Goal: Navigation & Orientation: Understand site structure

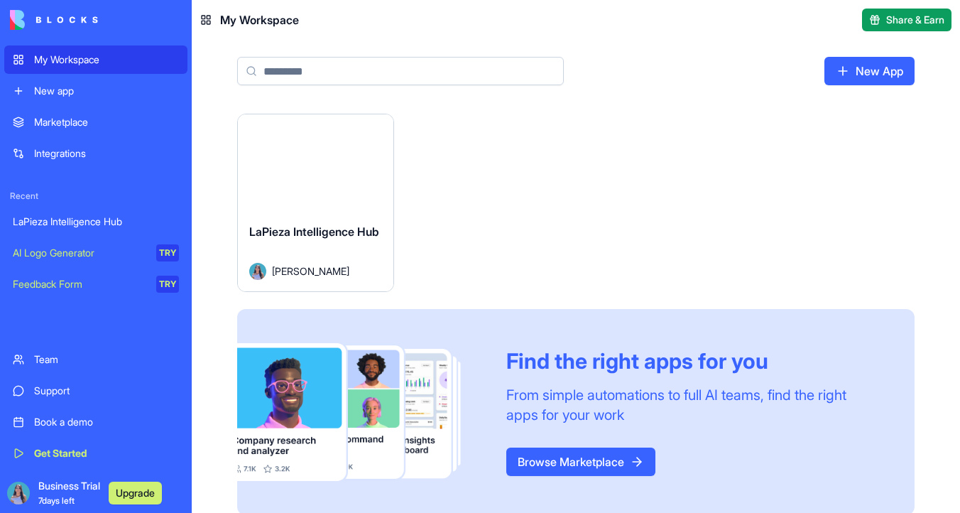
click at [329, 163] on button "Launch" at bounding box center [315, 162] width 107 height 28
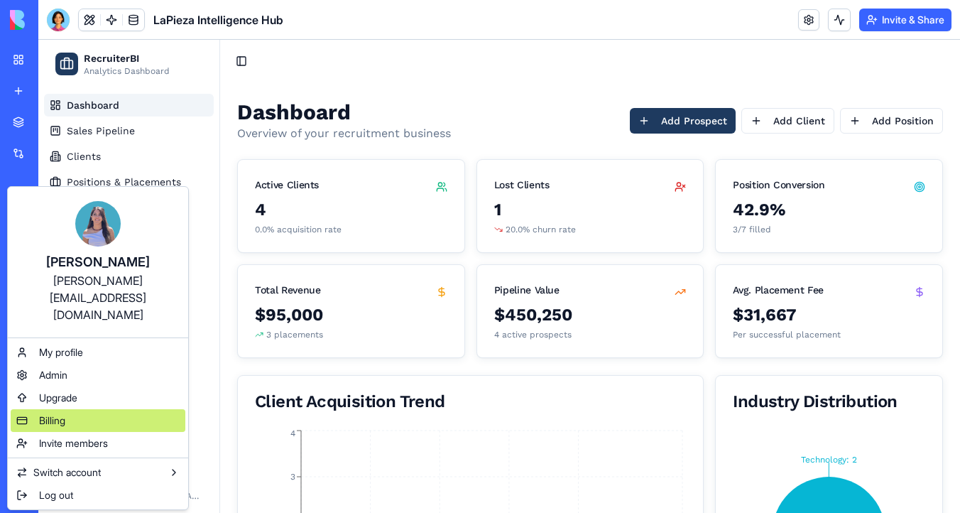
click at [99, 409] on div "Billing" at bounding box center [98, 420] width 175 height 23
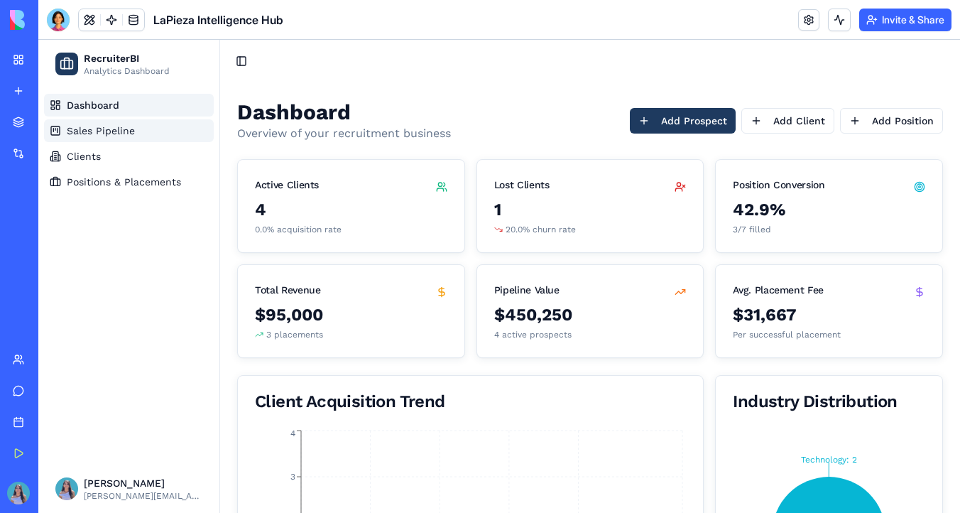
click at [176, 131] on link "Sales Pipeline" at bounding box center [129, 130] width 170 height 23
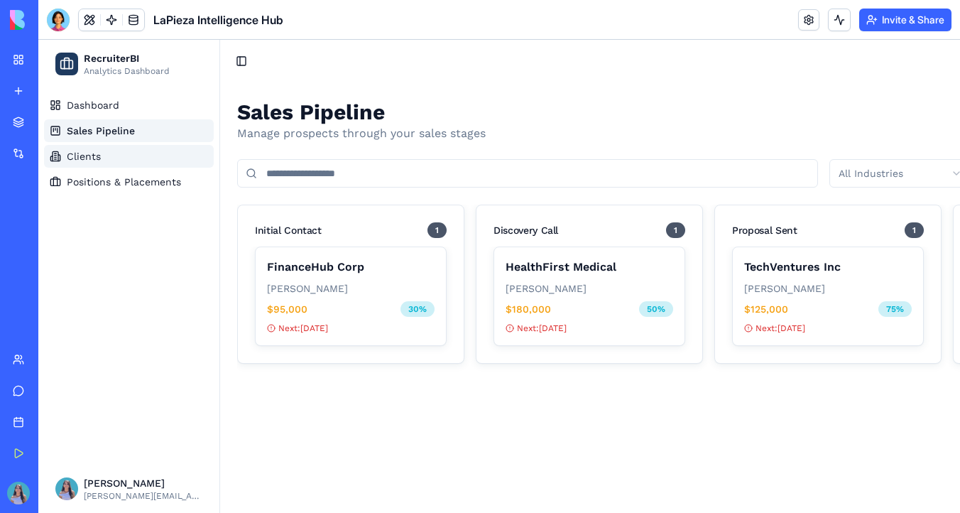
click at [175, 165] on link "Clients" at bounding box center [129, 156] width 170 height 23
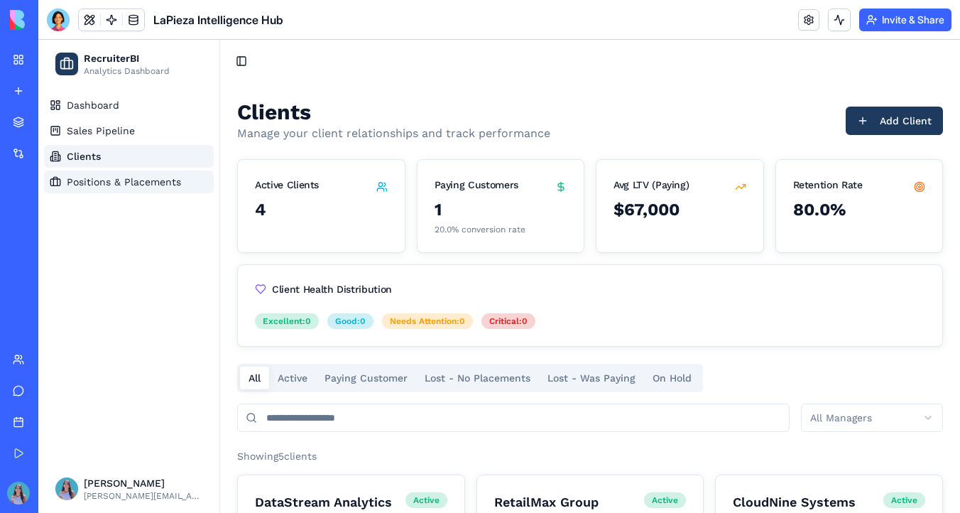
click at [175, 187] on span "Positions & Placements" at bounding box center [124, 182] width 114 height 14
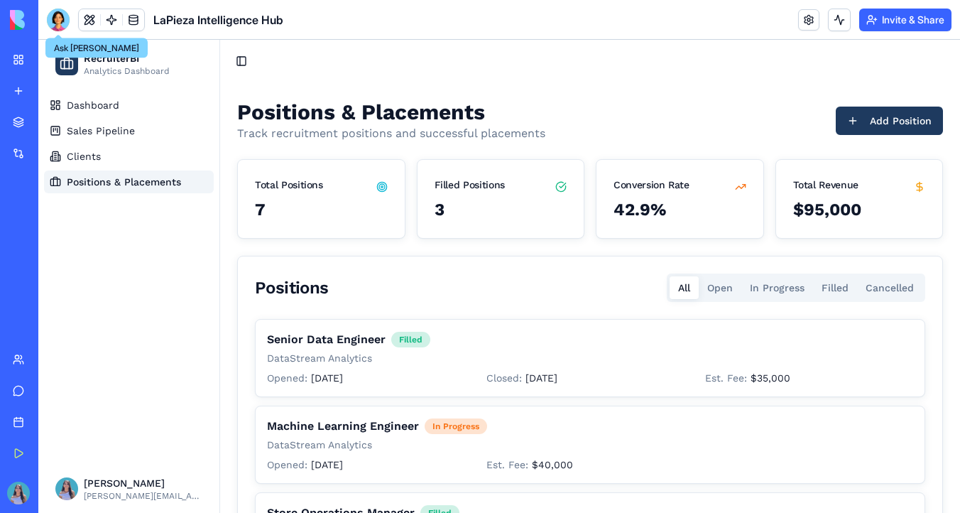
click at [55, 18] on div at bounding box center [58, 20] width 23 height 23
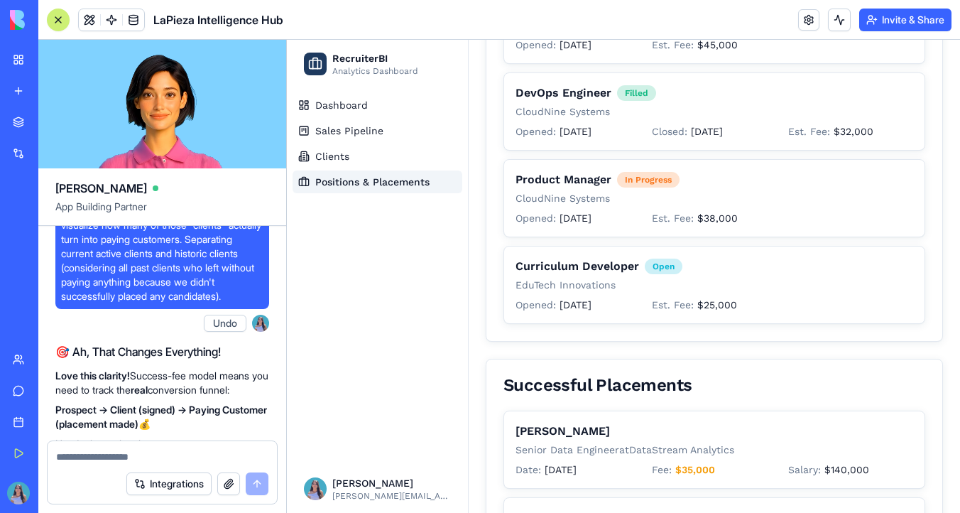
scroll to position [4134, 0]
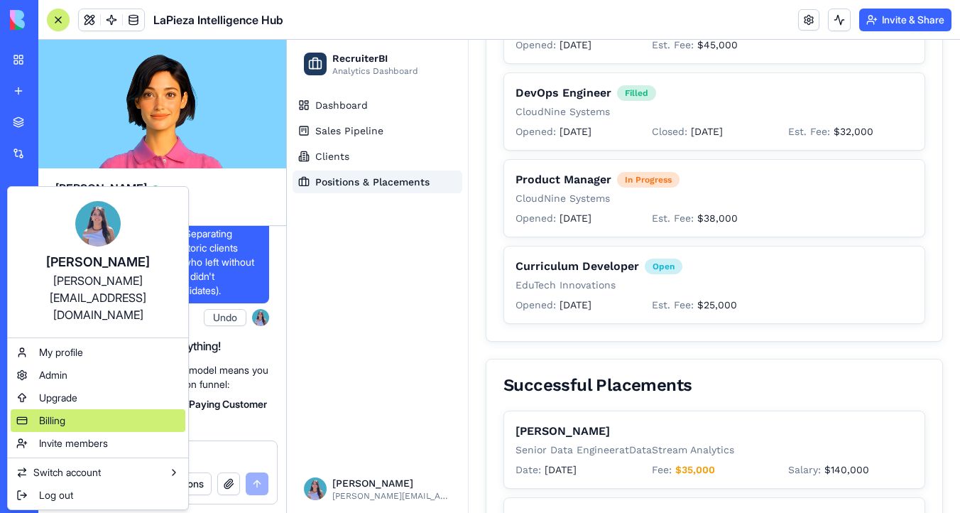
click at [79, 409] on div "Billing" at bounding box center [98, 420] width 175 height 23
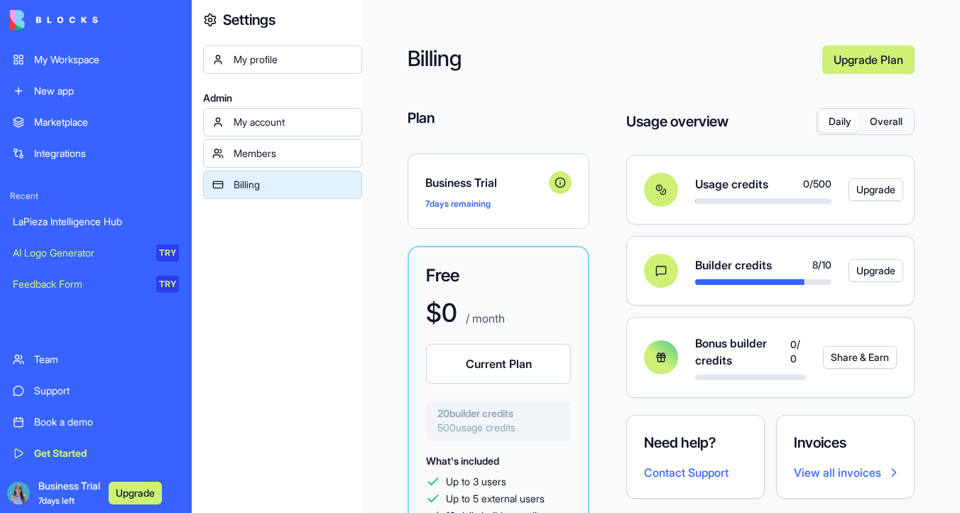
click at [94, 65] on div "My Workspace" at bounding box center [106, 60] width 145 height 14
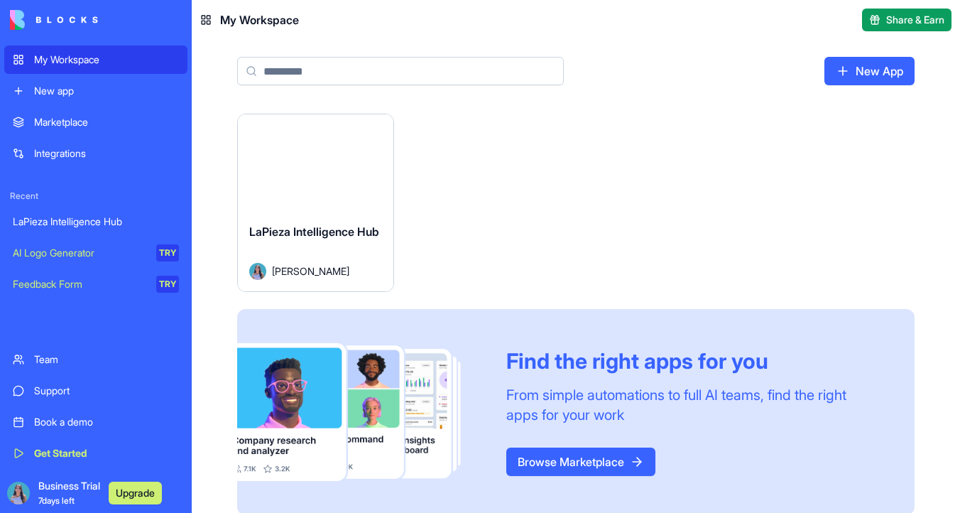
click at [302, 173] on button "Launch" at bounding box center [315, 162] width 107 height 28
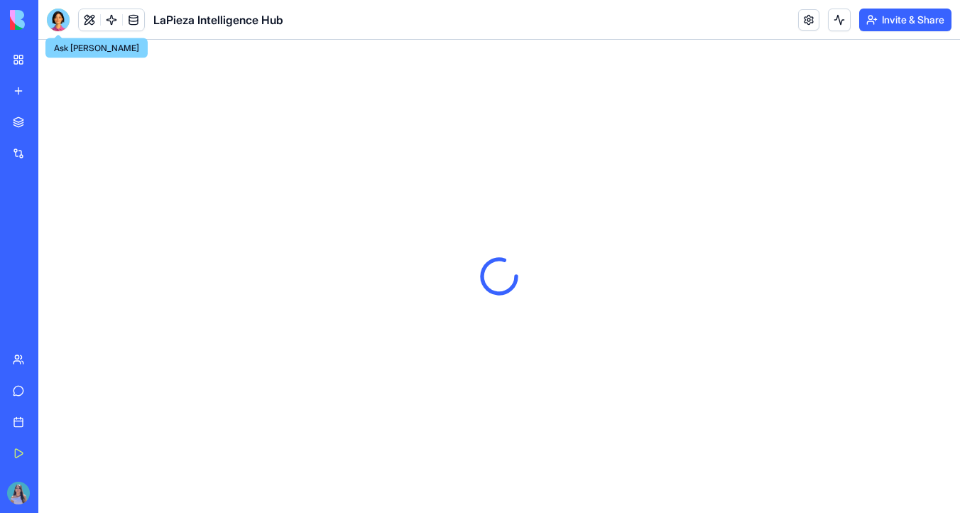
click at [60, 18] on div at bounding box center [58, 20] width 23 height 23
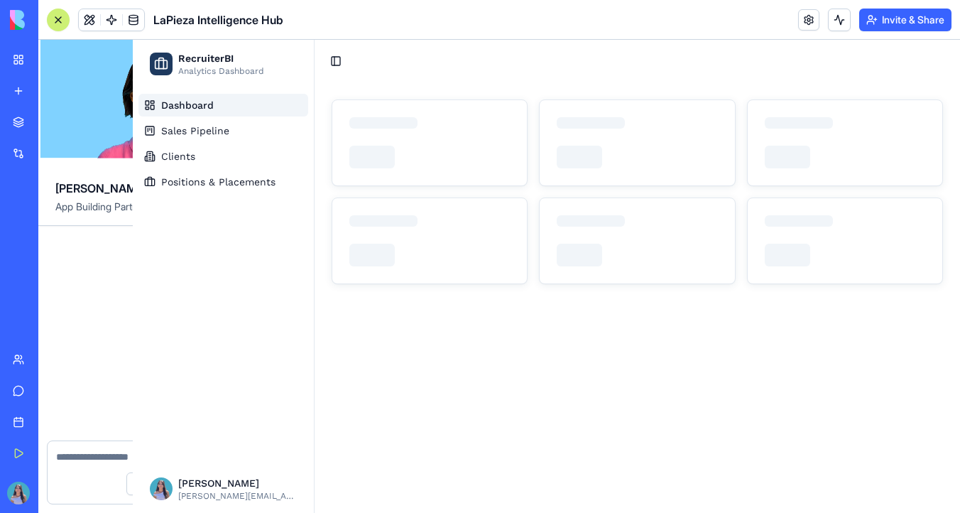
scroll to position [7806, 0]
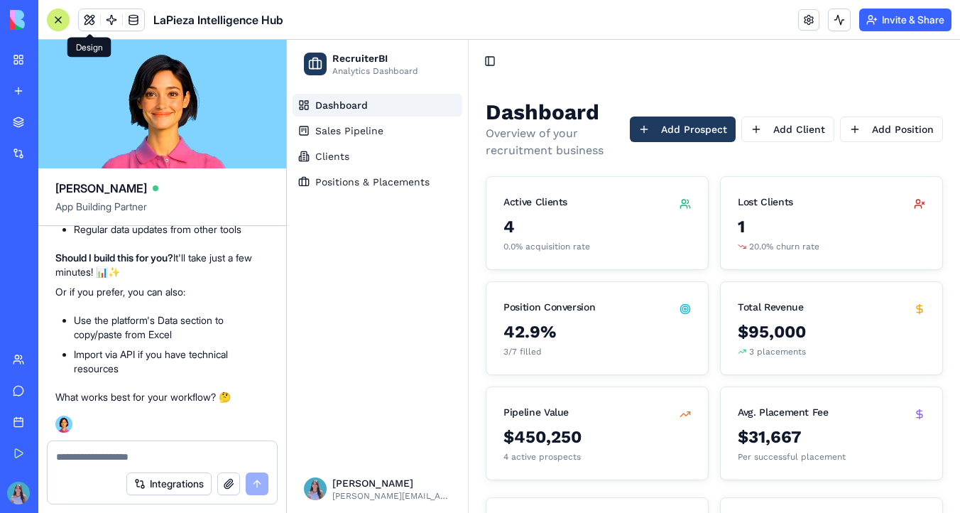
click at [55, 22] on div at bounding box center [58, 19] width 11 height 11
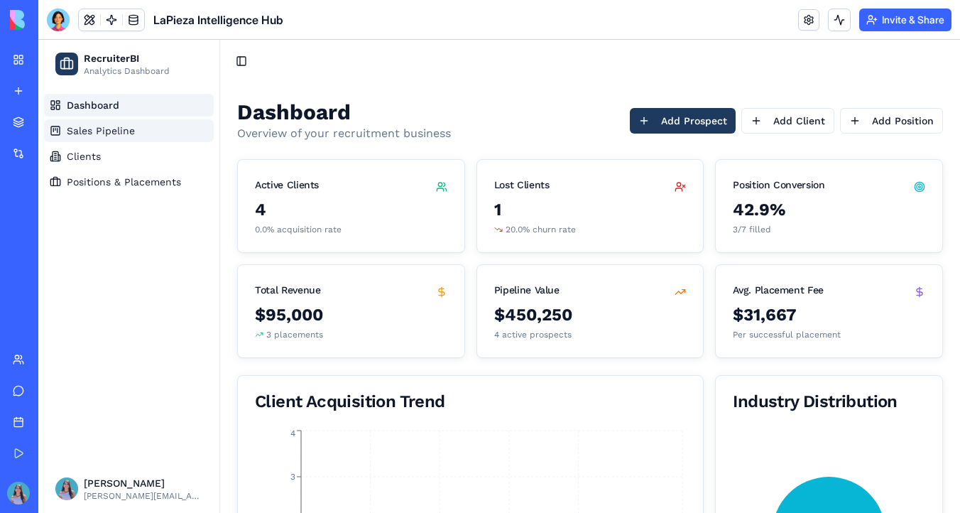
click at [146, 135] on link "Sales Pipeline" at bounding box center [129, 130] width 170 height 23
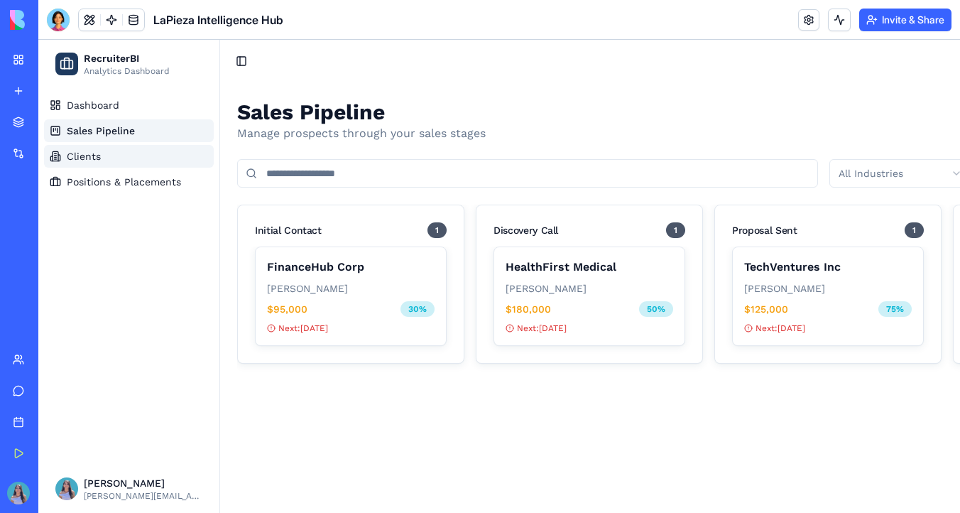
click at [146, 153] on link "Clients" at bounding box center [129, 156] width 170 height 23
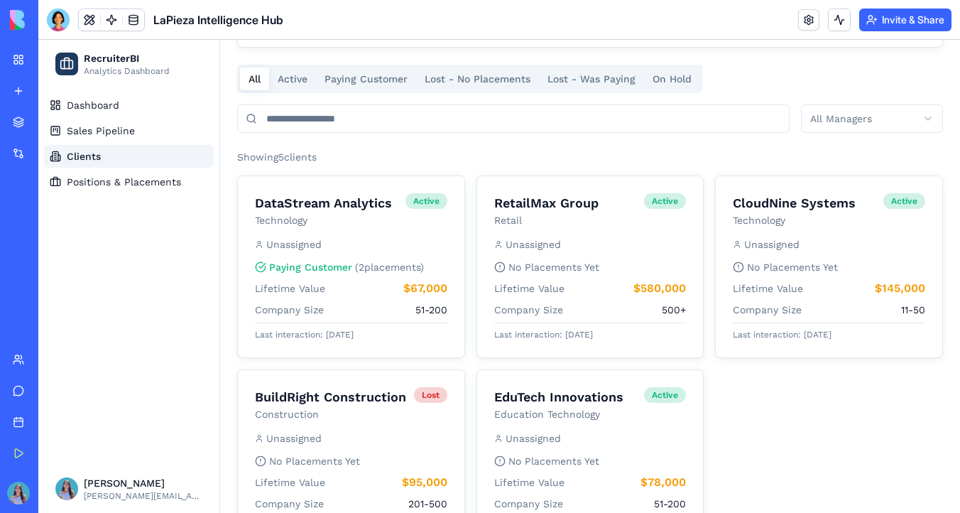
scroll to position [355, 0]
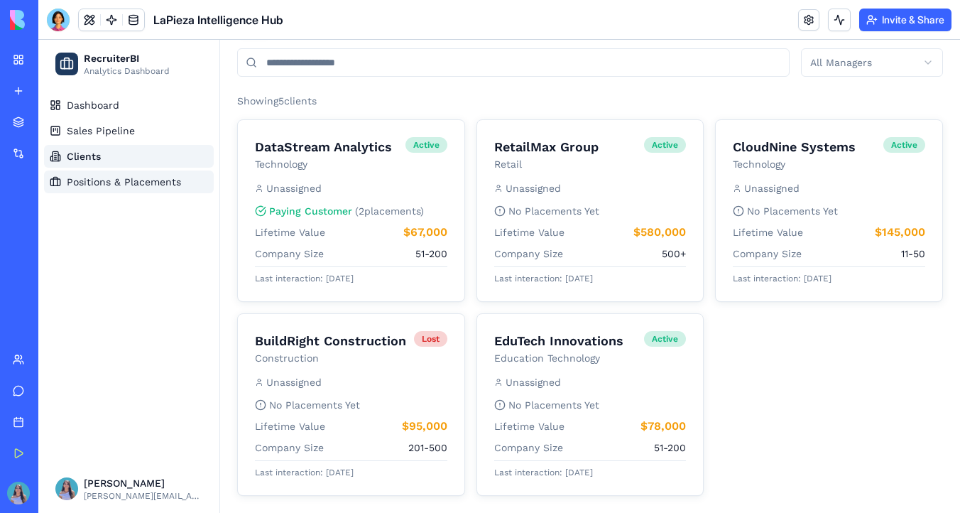
click at [164, 186] on span "Positions & Placements" at bounding box center [124, 182] width 114 height 14
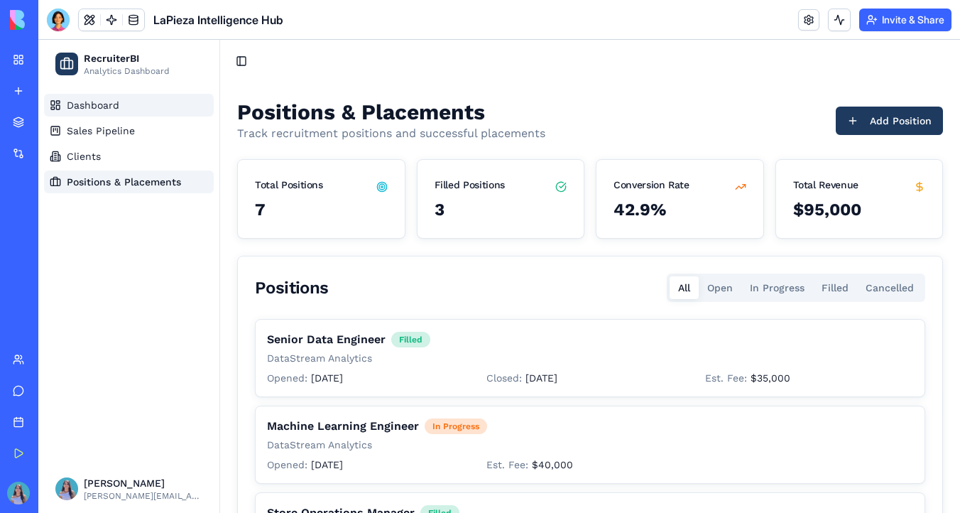
click at [145, 107] on link "Dashboard" at bounding box center [129, 105] width 170 height 23
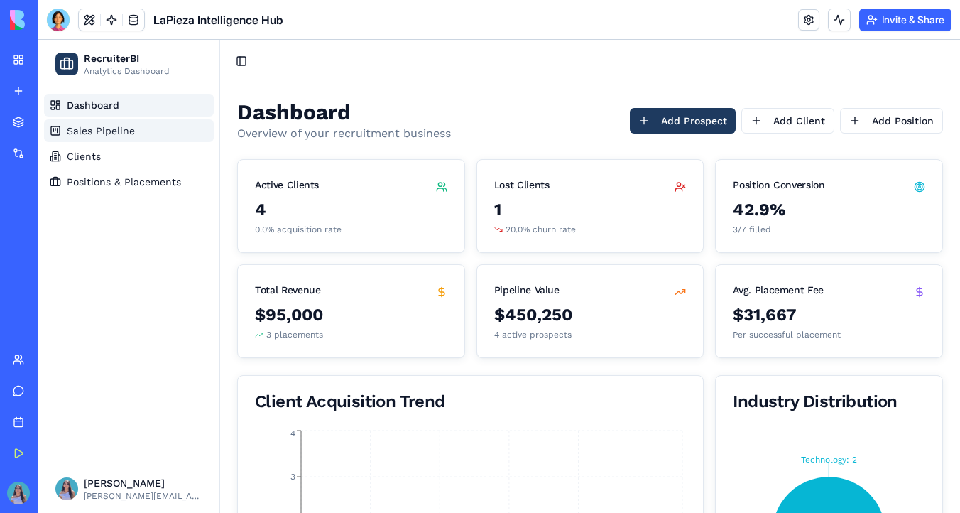
click at [102, 128] on span "Sales Pipeline" at bounding box center [101, 131] width 68 height 14
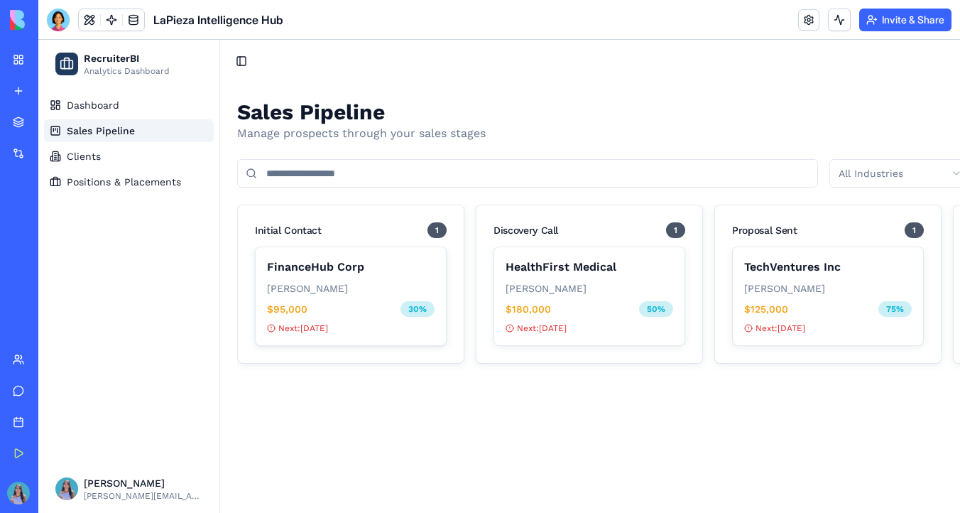
click at [303, 269] on div "FinanceHub Corp" at bounding box center [351, 267] width 168 height 17
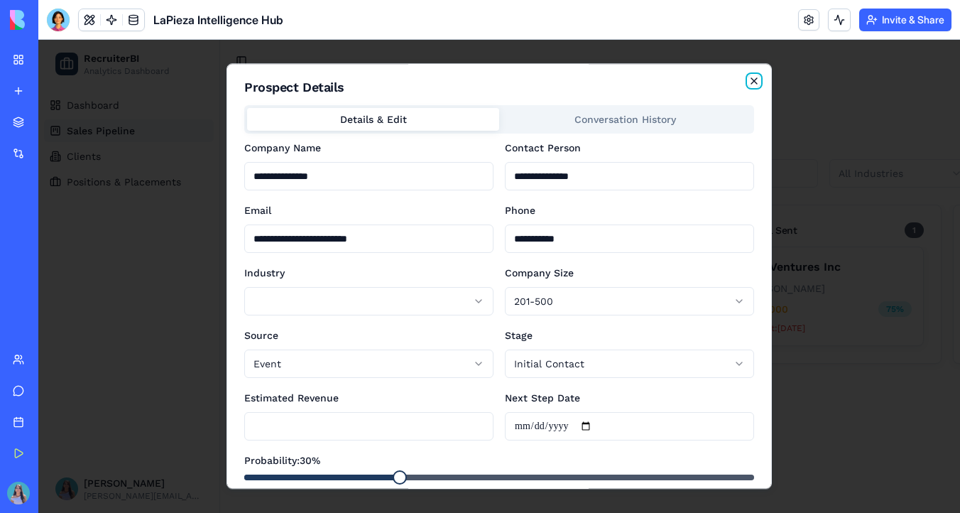
click at [754, 85] on icon "button" at bounding box center [754, 80] width 11 height 11
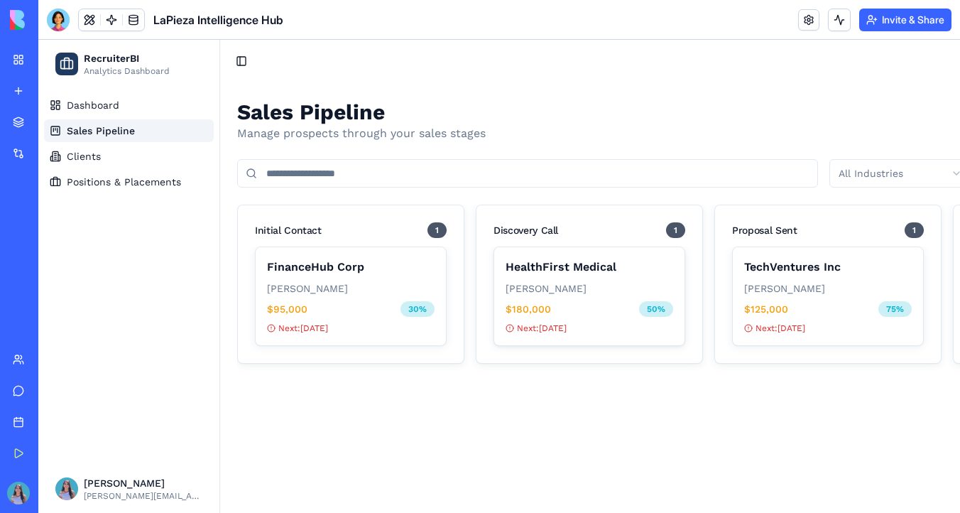
click at [595, 281] on div "[PERSON_NAME]" at bounding box center [590, 288] width 168 height 14
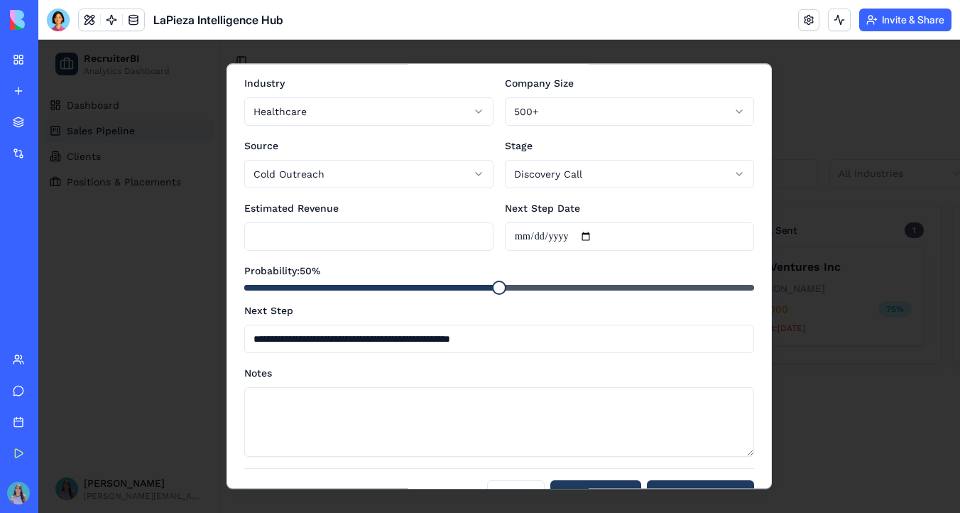
scroll to position [227, 0]
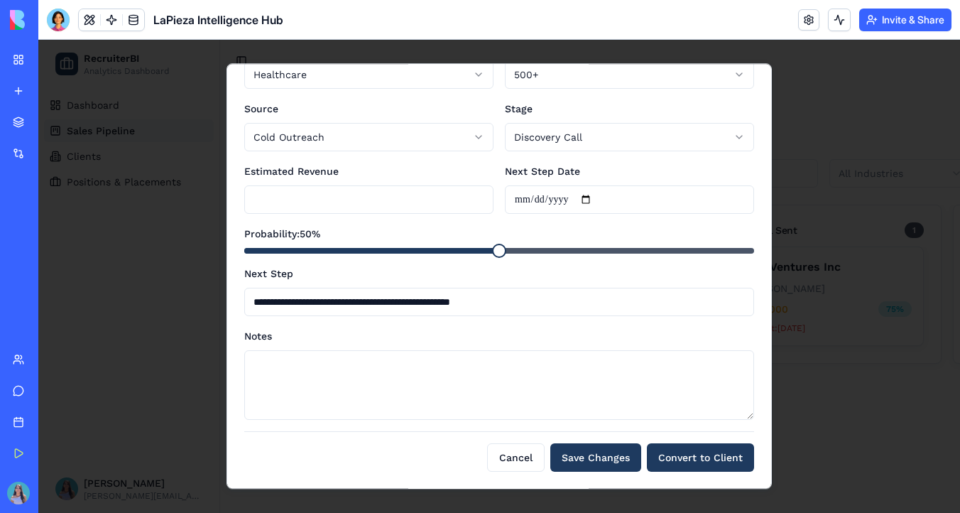
click at [470, 249] on span at bounding box center [371, 251] width 255 height 6
click at [494, 251] on span at bounding box center [499, 251] width 510 height 6
click at [523, 455] on button "Cancel" at bounding box center [516, 457] width 58 height 28
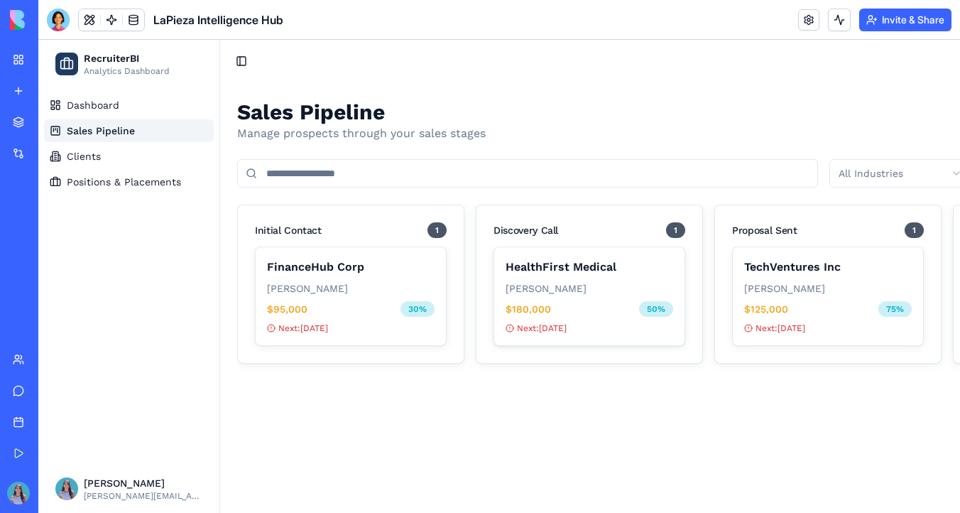
click at [600, 286] on div "[PERSON_NAME]" at bounding box center [590, 288] width 168 height 14
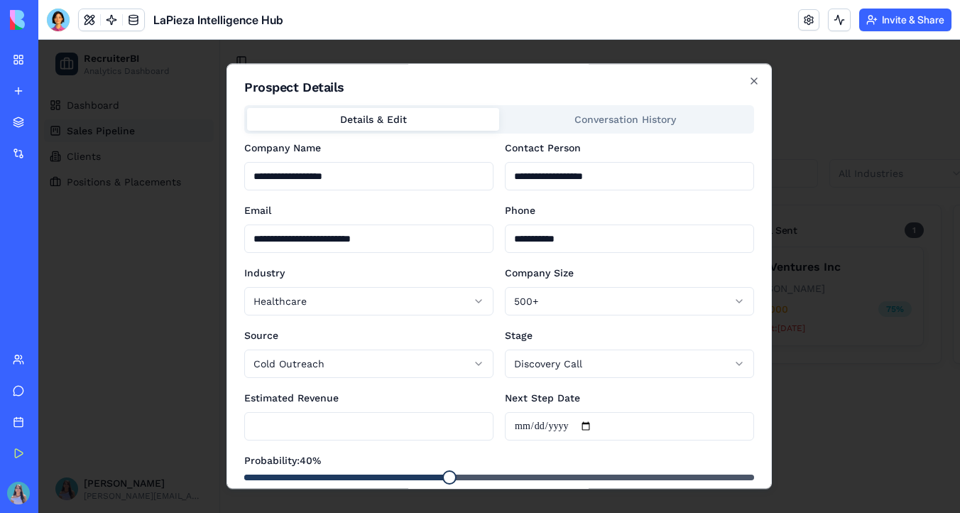
click at [448, 475] on span at bounding box center [346, 478] width 204 height 6
click at [494, 475] on span at bounding box center [499, 478] width 510 height 6
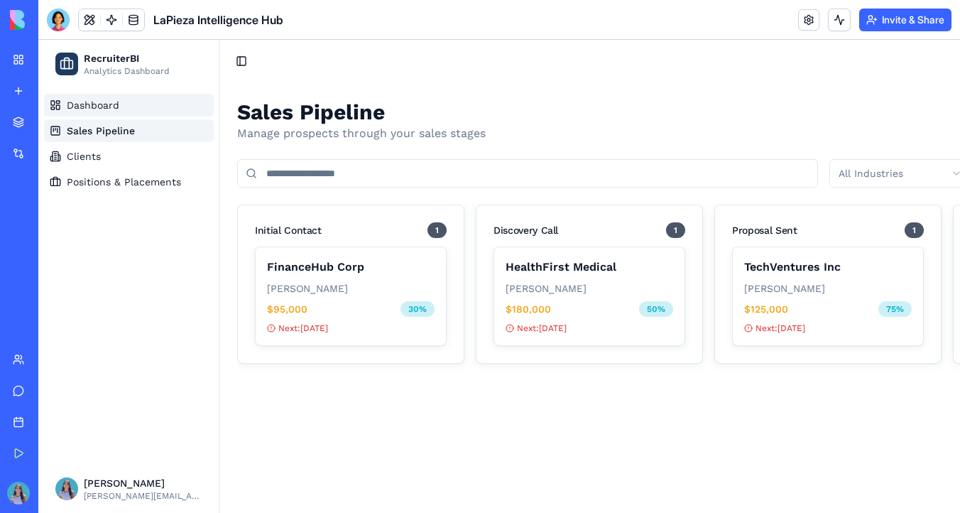
click at [121, 100] on link "Dashboard" at bounding box center [129, 105] width 170 height 23
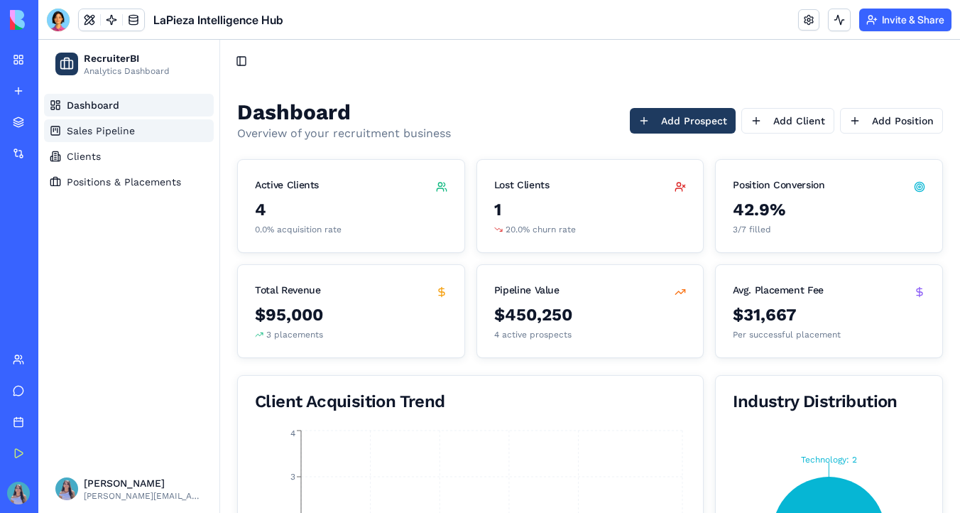
click at [141, 127] on link "Sales Pipeline" at bounding box center [129, 130] width 170 height 23
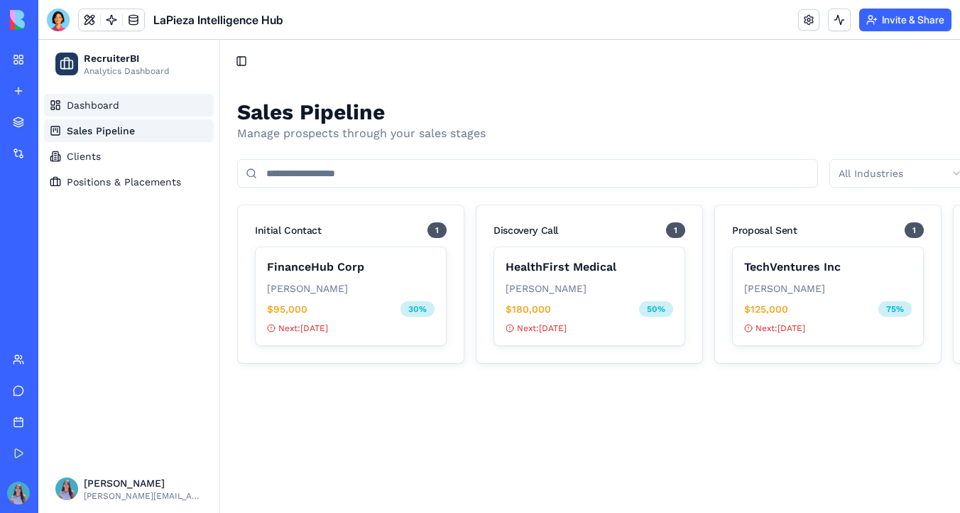
click at [140, 112] on link "Dashboard" at bounding box center [129, 105] width 170 height 23
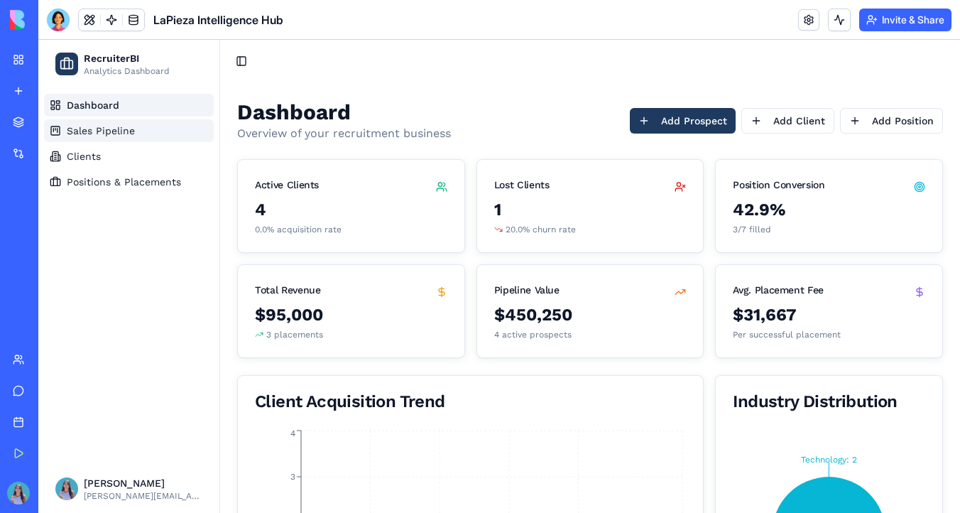
click at [154, 134] on link "Sales Pipeline" at bounding box center [129, 130] width 170 height 23
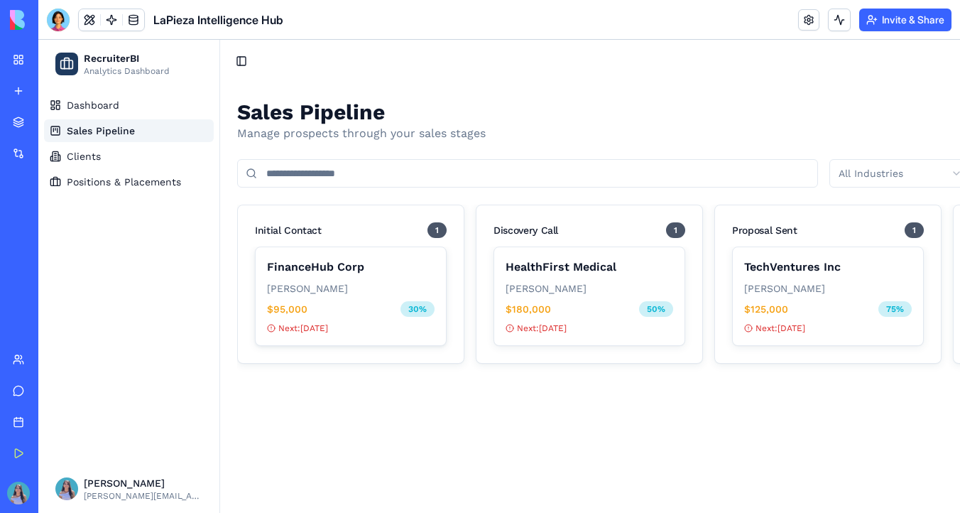
click at [367, 298] on div "FinanceHub Corp [PERSON_NAME] $95,000 30 % Next: [DATE]" at bounding box center [351, 296] width 190 height 98
click at [119, 158] on link "Clients" at bounding box center [129, 156] width 170 height 23
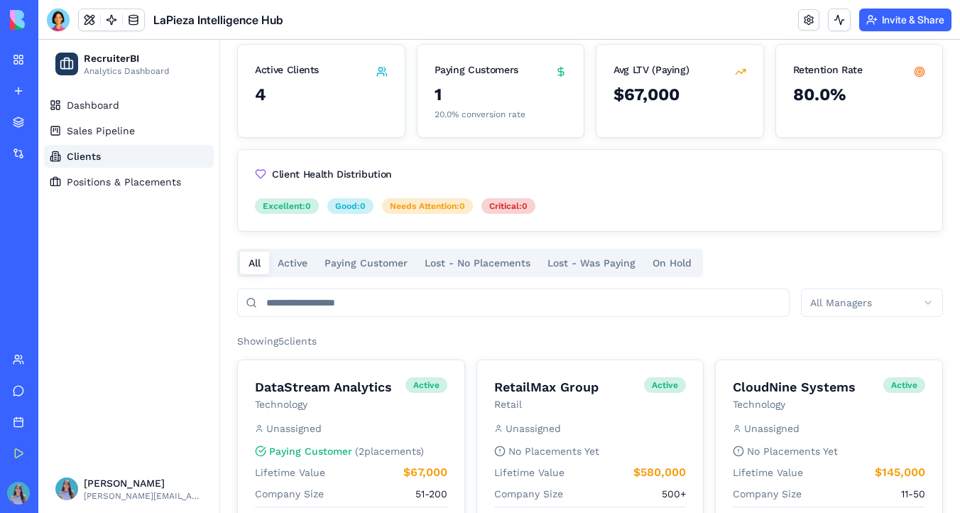
scroll to position [95, 0]
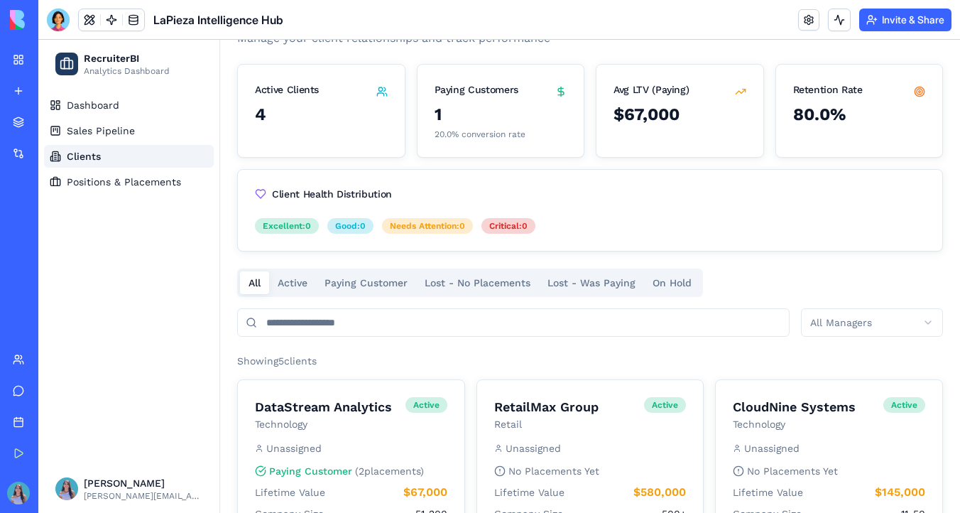
click at [298, 279] on button "Active" at bounding box center [292, 282] width 47 height 23
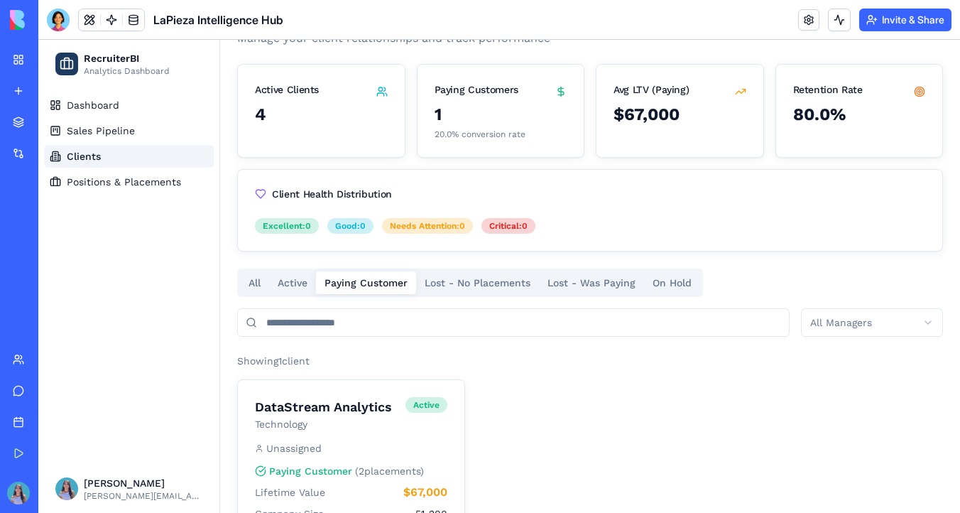
click at [352, 283] on Customer "Paying Customer" at bounding box center [366, 282] width 100 height 23
click at [447, 290] on Placements "Lost - No Placements" at bounding box center [477, 282] width 123 height 23
click at [561, 290] on Paying "Lost - Was Paying" at bounding box center [591, 282] width 105 height 23
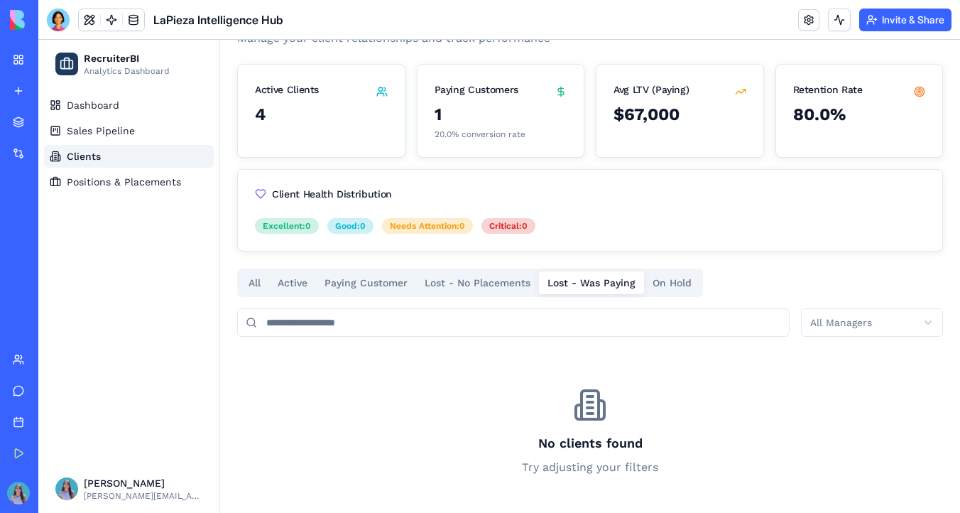
click at [499, 286] on Placements "Lost - No Placements" at bounding box center [477, 282] width 123 height 23
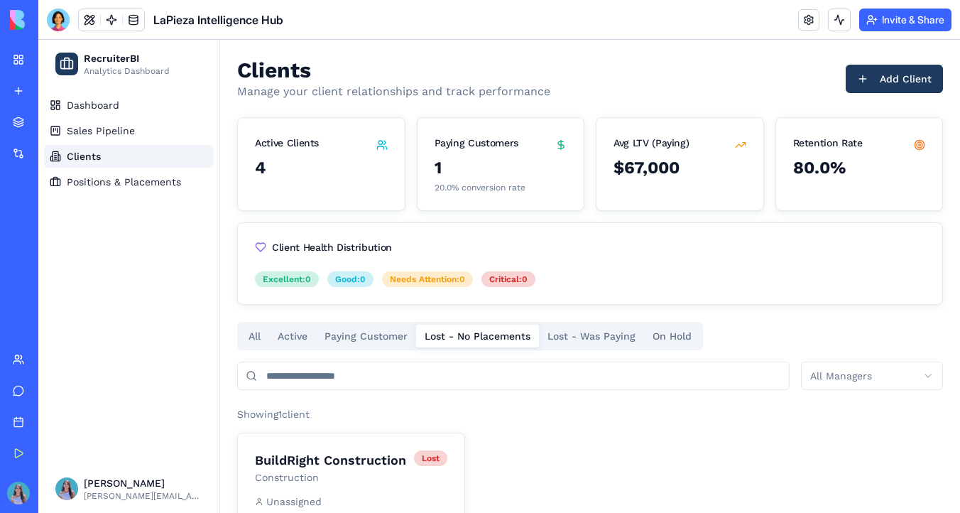
scroll to position [0, 0]
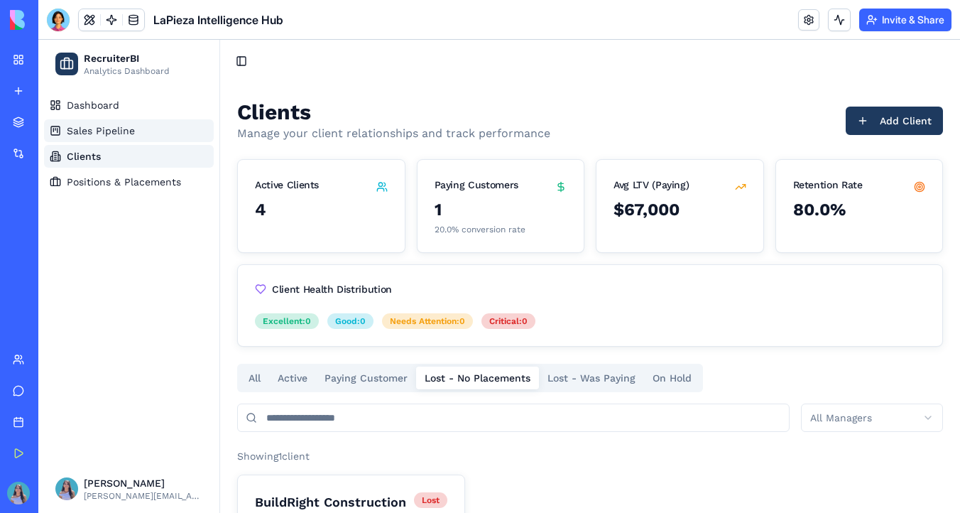
click at [125, 130] on span "Sales Pipeline" at bounding box center [101, 131] width 68 height 14
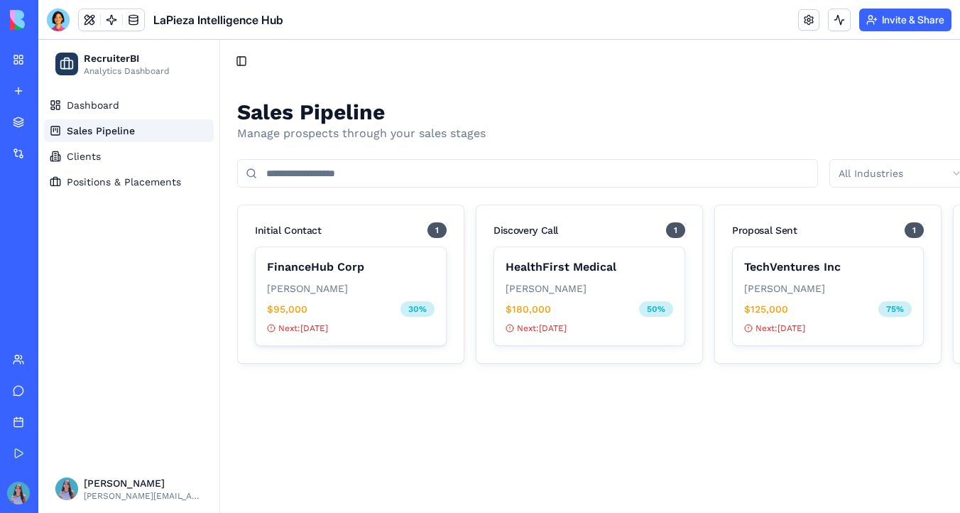
click at [323, 276] on div "FinanceHub Corp [PERSON_NAME] $95,000 30 % Next: [DATE]" at bounding box center [351, 296] width 190 height 98
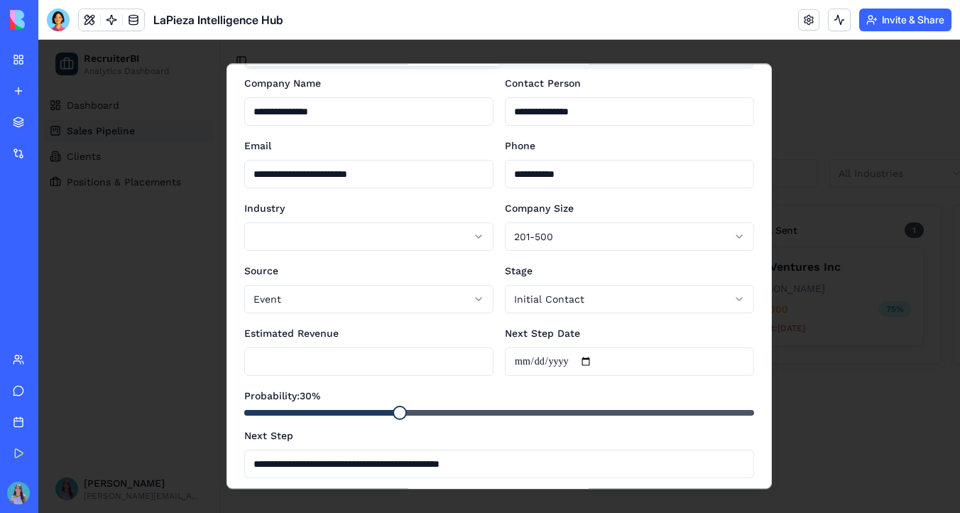
scroll to position [91, 0]
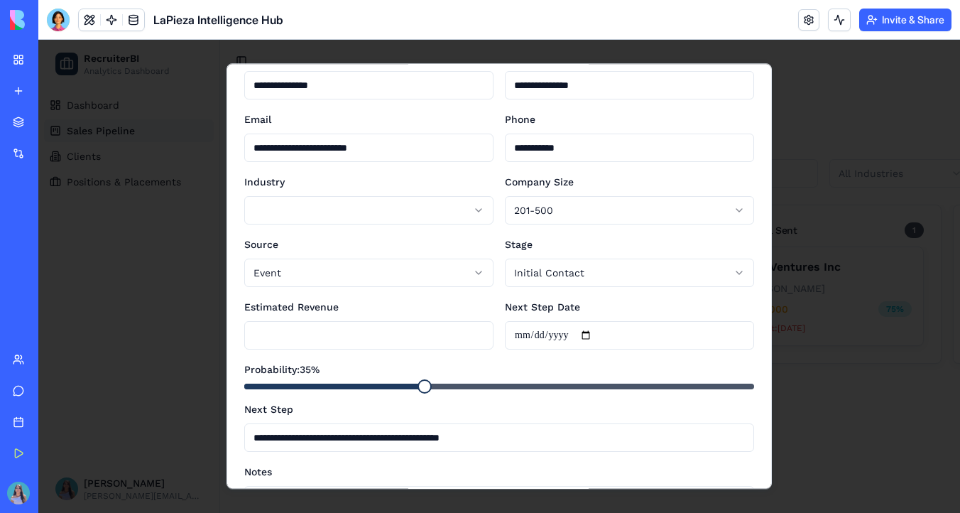
click at [418, 386] on span at bounding box center [425, 386] width 14 height 14
click at [397, 386] on span at bounding box center [320, 387] width 153 height 6
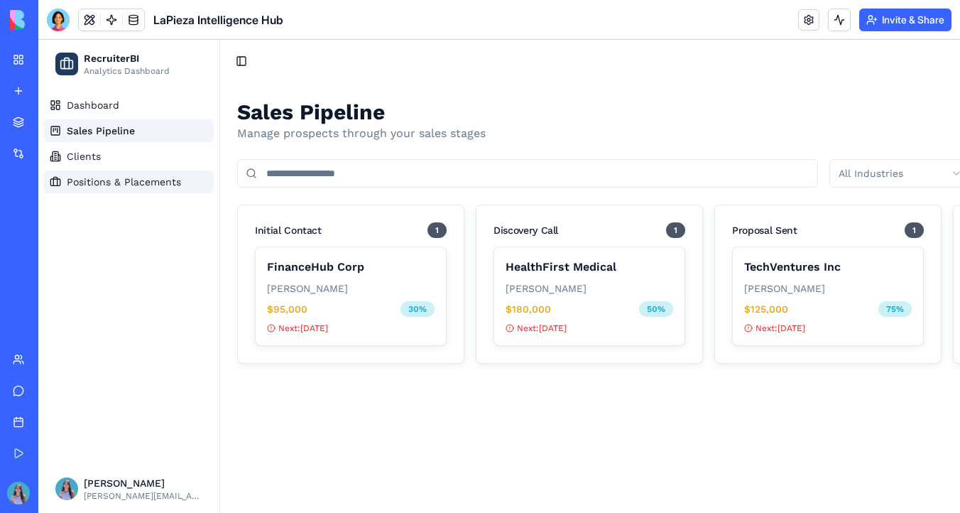
click at [130, 185] on span "Positions & Placements" at bounding box center [124, 182] width 114 height 14
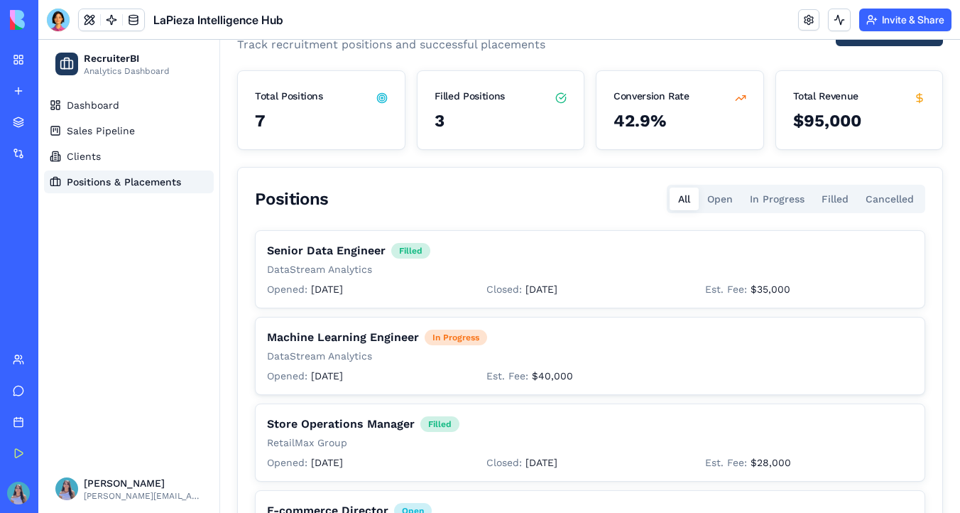
scroll to position [65, 0]
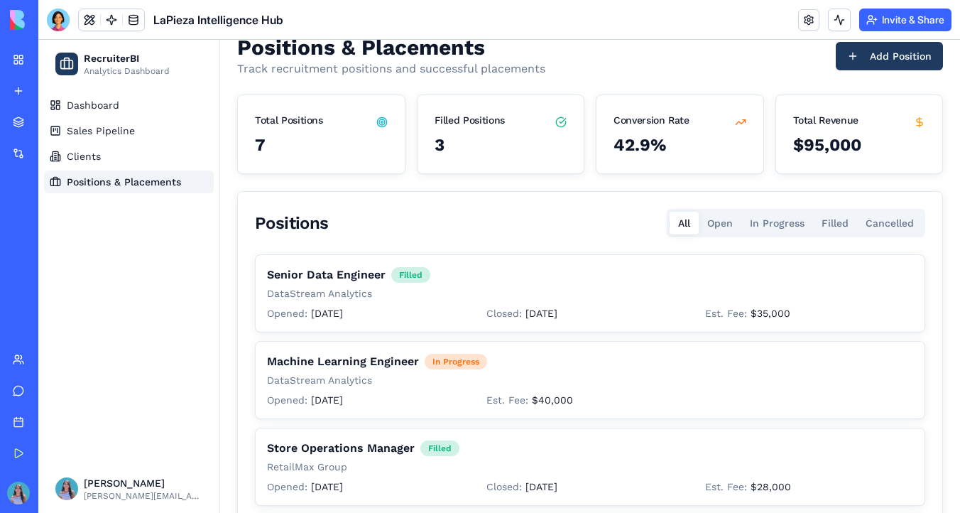
click at [720, 232] on button "Open" at bounding box center [720, 223] width 43 height 23
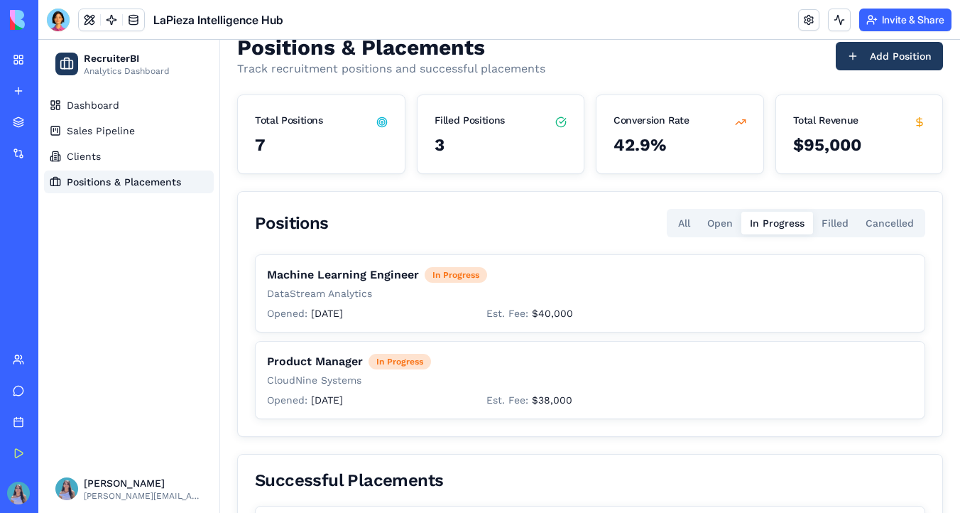
click at [781, 227] on Progress "In Progress" at bounding box center [778, 223] width 72 height 23
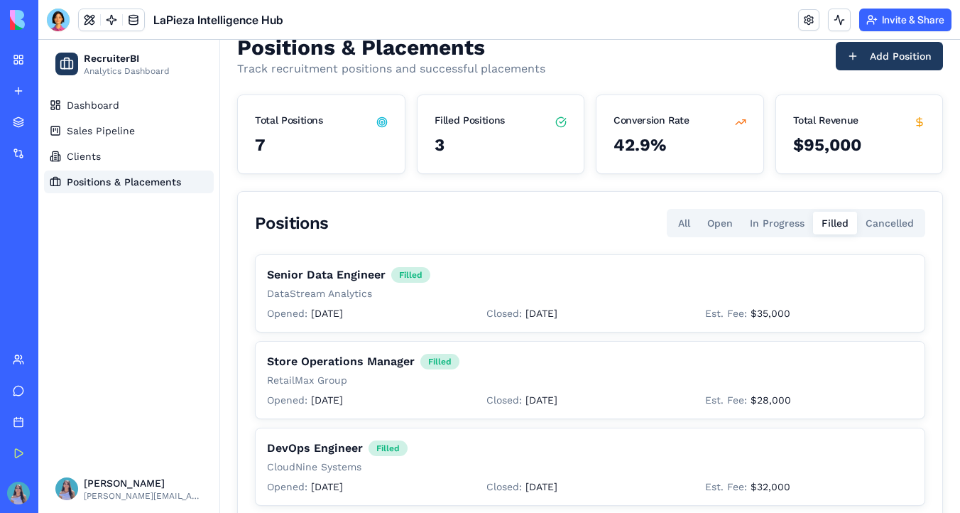
click at [831, 227] on button "Filled" at bounding box center [835, 223] width 44 height 23
click at [116, 107] on span "Dashboard" at bounding box center [93, 105] width 53 height 14
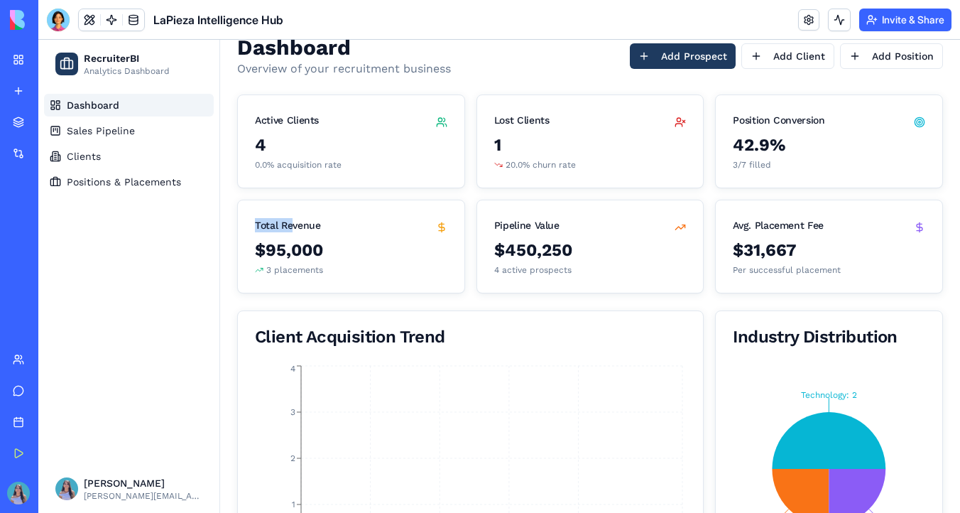
drag, startPoint x: 256, startPoint y: 228, endPoint x: 291, endPoint y: 227, distance: 34.8
click at [291, 227] on div "Total Revenue" at bounding box center [287, 225] width 65 height 14
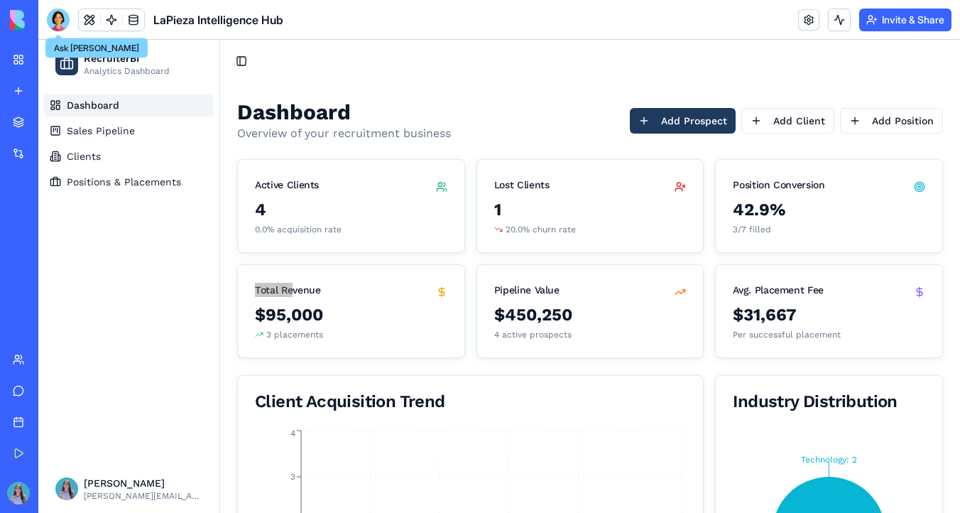
click at [54, 17] on div at bounding box center [58, 20] width 23 height 23
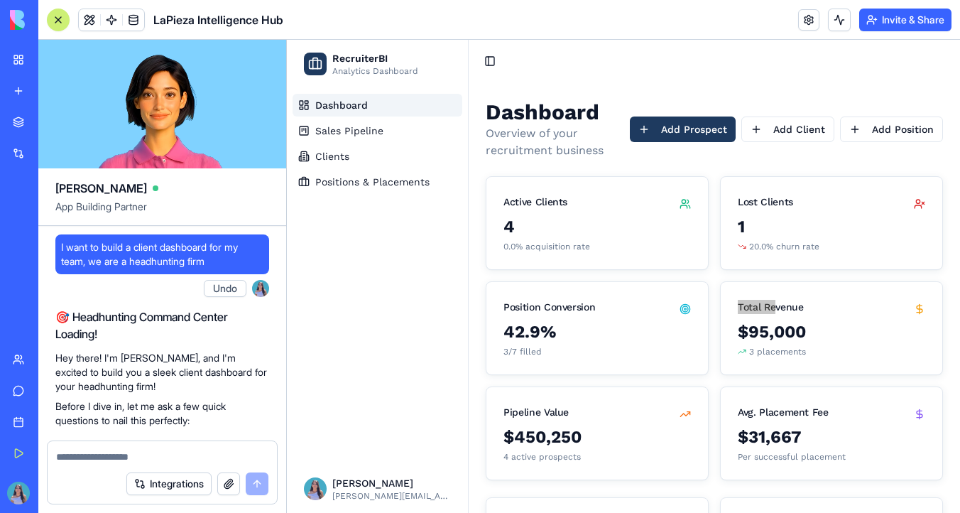
click at [46, 153] on div "Integrations" at bounding box center [43, 153] width 18 height 14
